Goal: Task Accomplishment & Management: Use online tool/utility

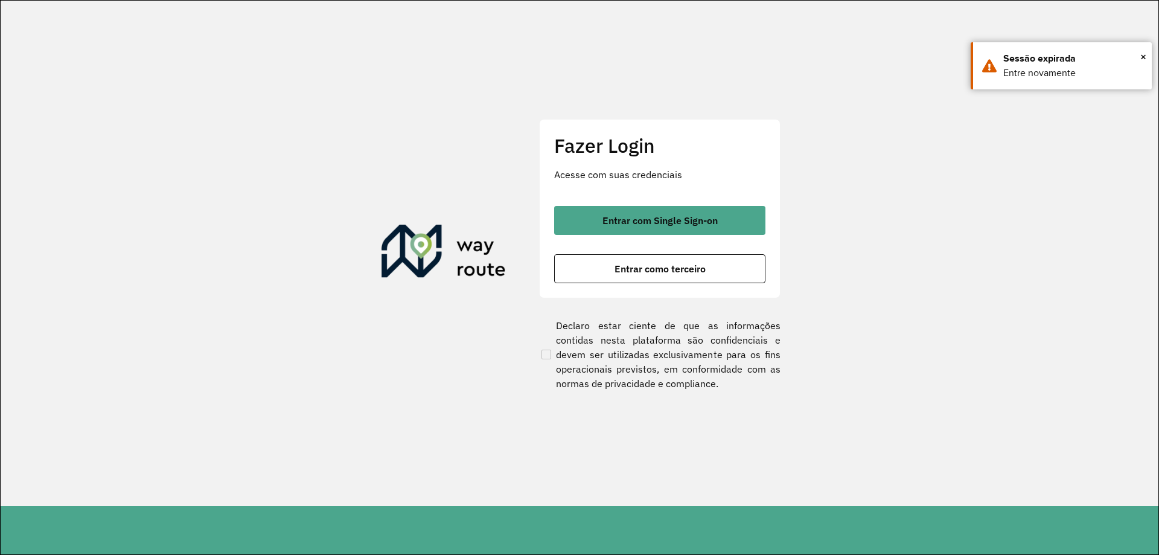
click at [692, 241] on div "Entrar com Single Sign-on Entrar como terceiro" at bounding box center [659, 244] width 211 height 77
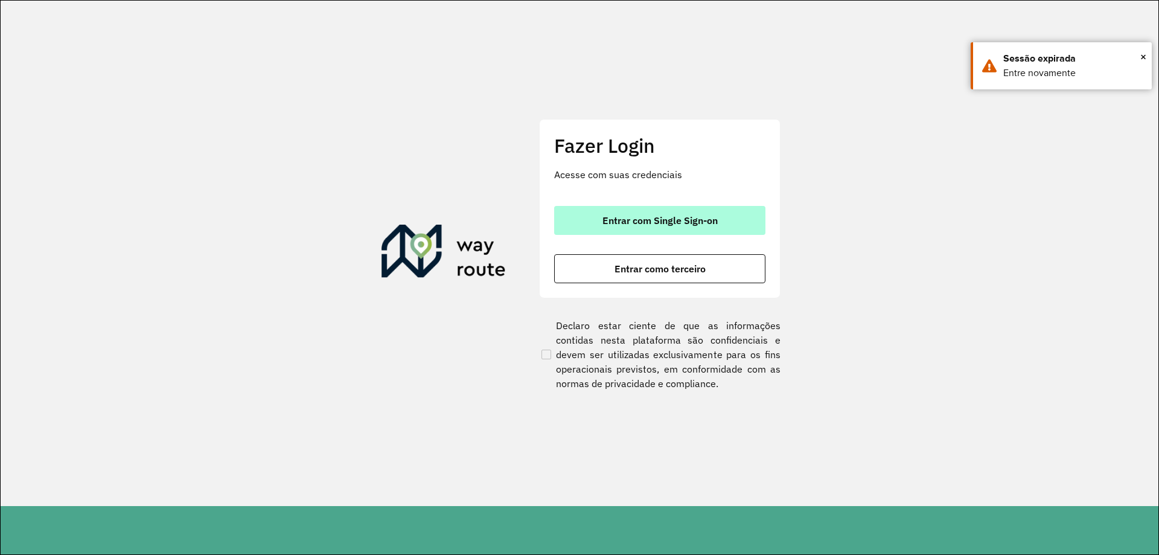
click at [696, 227] on button "Entrar com Single Sign-on" at bounding box center [659, 220] width 211 height 29
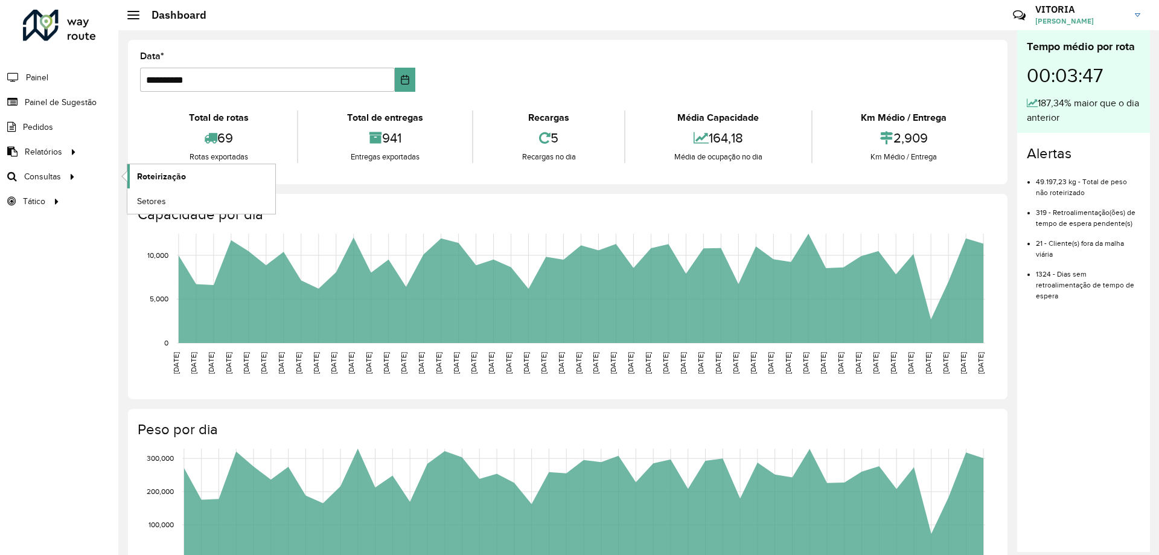
click at [187, 179] on link "Roteirização" at bounding box center [201, 176] width 148 height 24
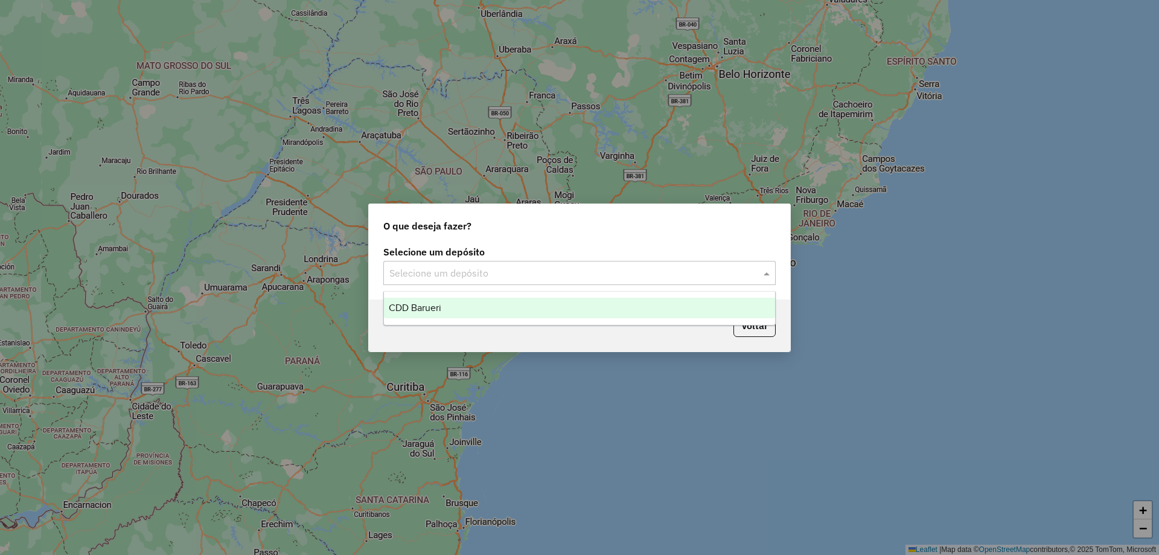
click at [541, 272] on input "text" at bounding box center [567, 273] width 356 height 14
click at [425, 311] on span "CDD Barueri" at bounding box center [415, 307] width 53 height 10
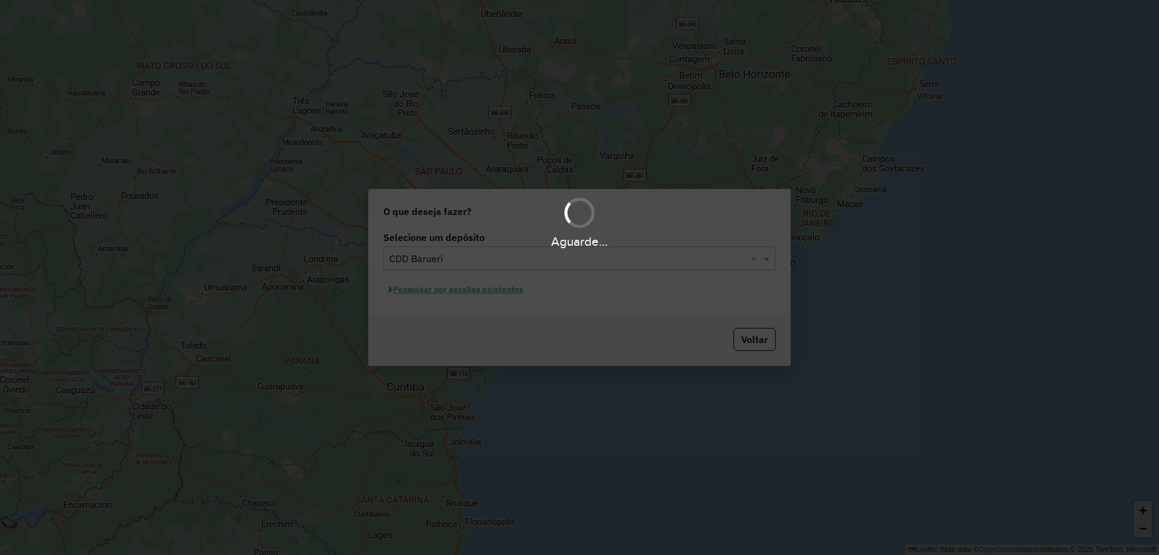
click at [457, 295] on div "Aguarde..." at bounding box center [579, 277] width 1159 height 555
click at [477, 291] on div "Aguarde..." at bounding box center [579, 277] width 1159 height 555
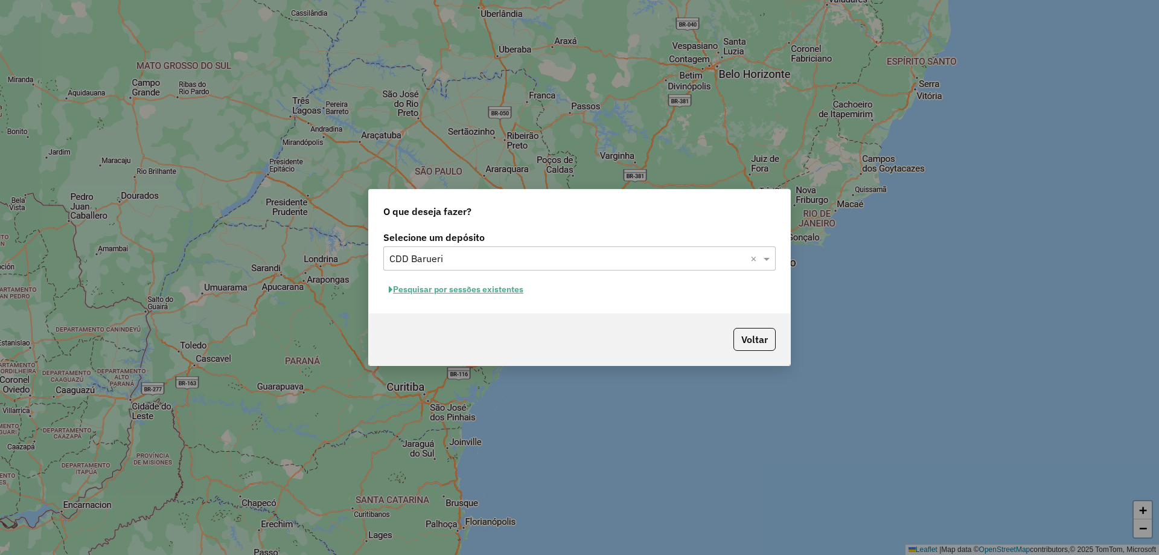
click at [496, 293] on button "Pesquisar por sessões existentes" at bounding box center [455, 289] width 145 height 19
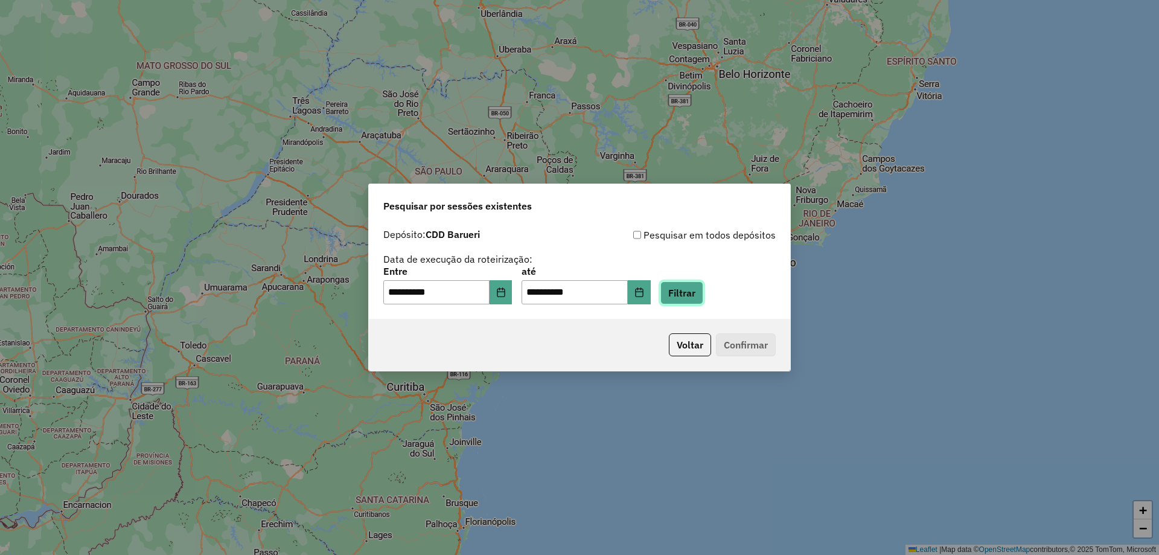
click at [692, 293] on button "Filtrar" at bounding box center [681, 292] width 43 height 23
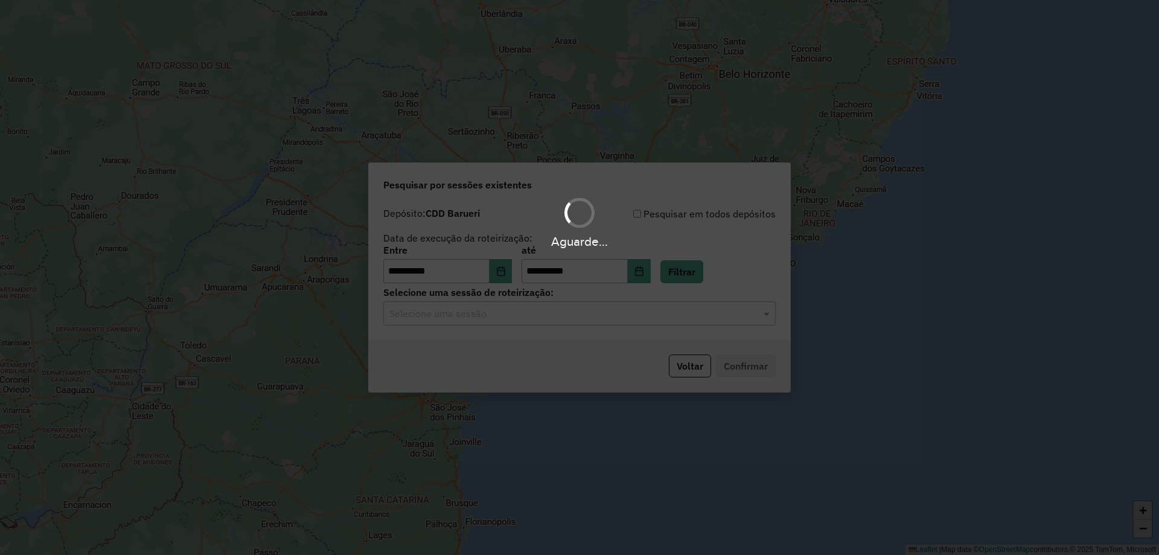
click at [508, 329] on div "Aguarde..." at bounding box center [579, 277] width 1159 height 555
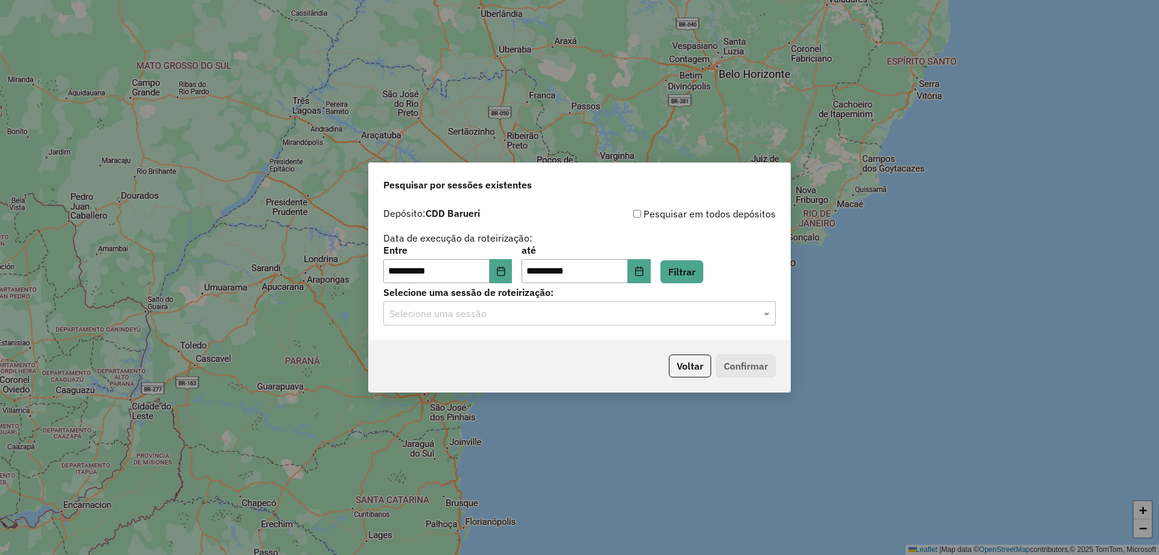
click at [503, 316] on input "text" at bounding box center [567, 314] width 356 height 14
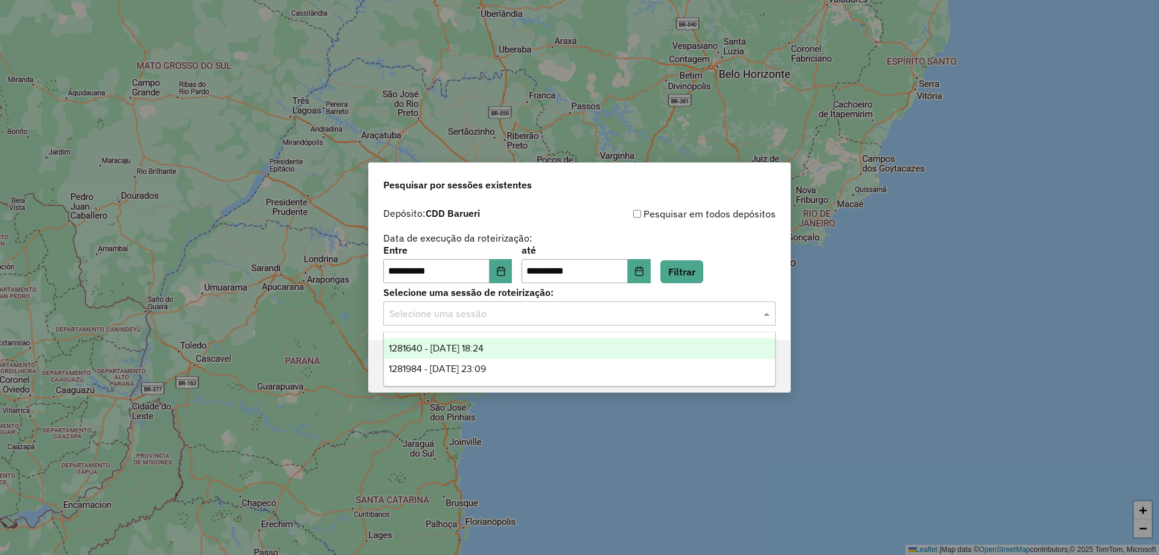
click at [482, 348] on span "1281640 - 24/09/2025 18:24" at bounding box center [436, 348] width 95 height 10
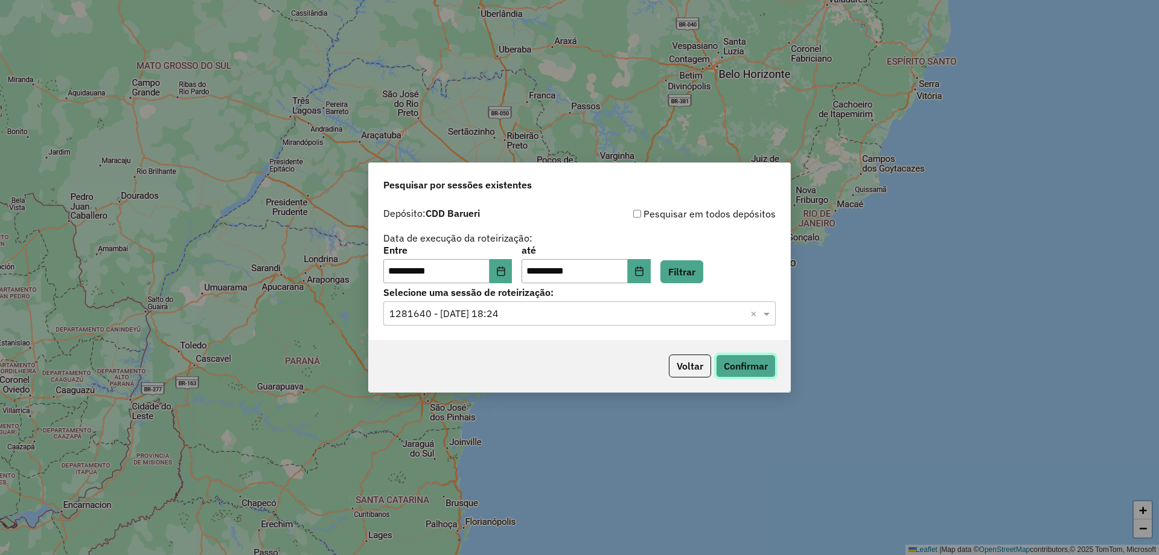
click at [736, 365] on button "Confirmar" at bounding box center [746, 365] width 60 height 23
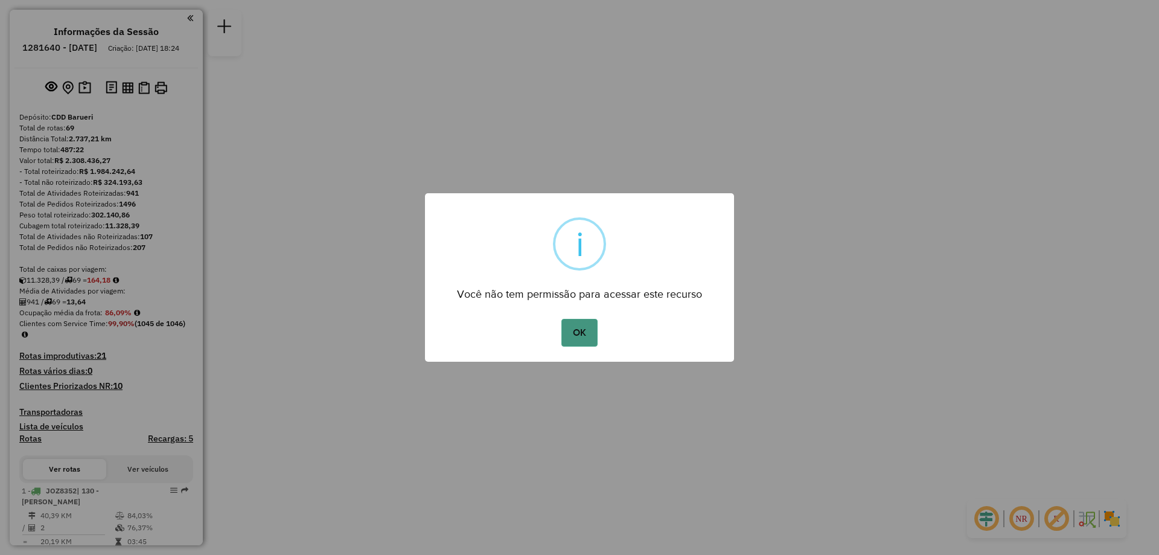
click at [592, 330] on button "OK" at bounding box center [579, 333] width 36 height 28
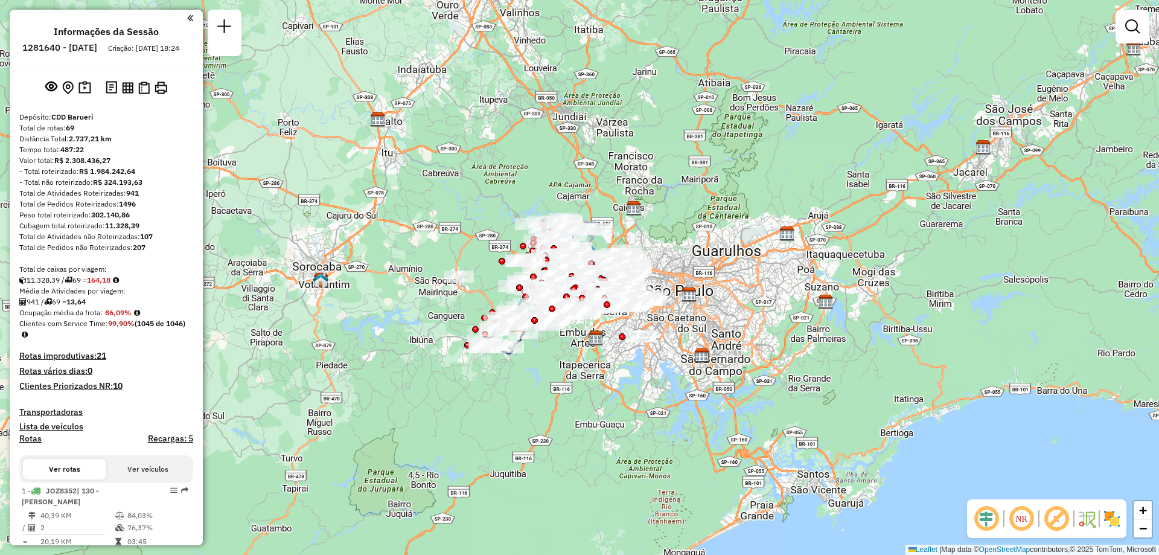
click at [1022, 515] on em at bounding box center [1021, 518] width 29 height 29
click at [1103, 509] on img at bounding box center [1111, 518] width 19 height 19
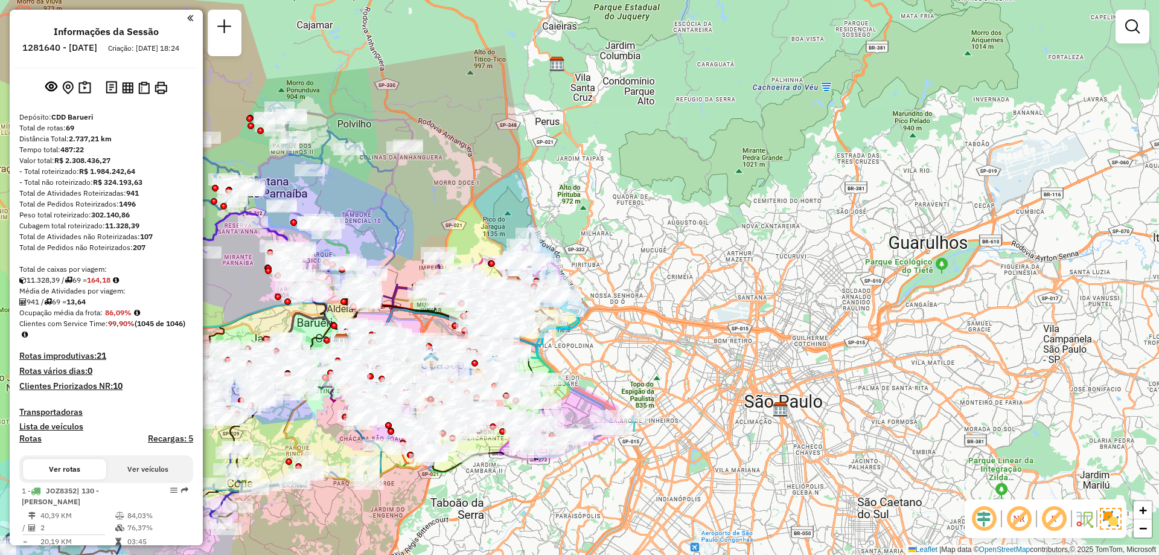
scroll to position [1260, 0]
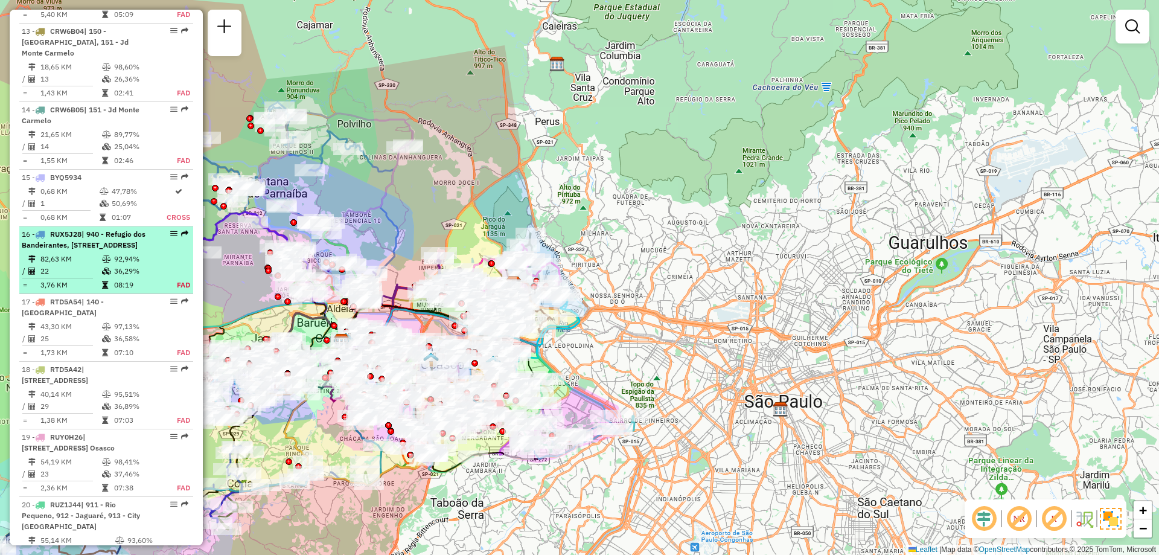
select select "**********"
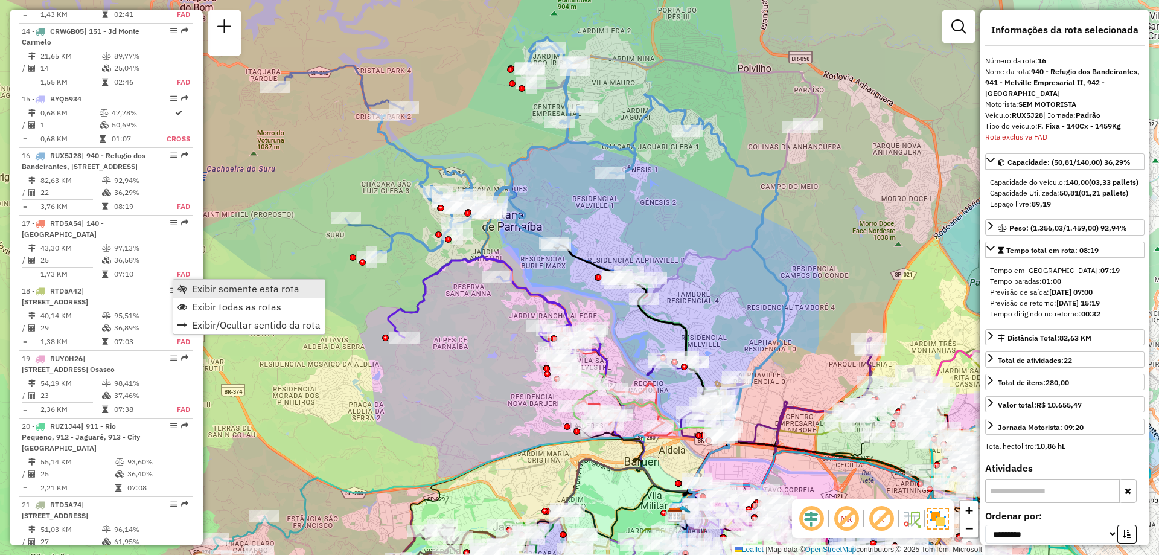
scroll to position [1520, 0]
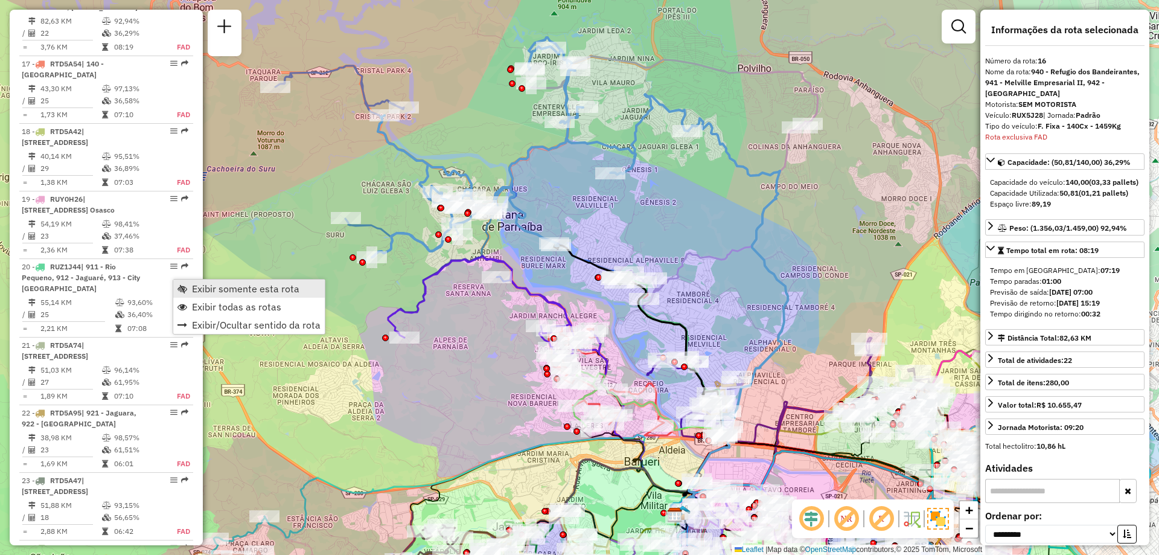
click at [211, 291] on span "Exibir somente esta rota" at bounding box center [245, 289] width 107 height 10
